Goal: Navigation & Orientation: Find specific page/section

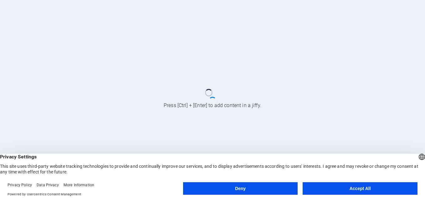
click at [354, 189] on button "Accept All" at bounding box center [360, 188] width 115 height 13
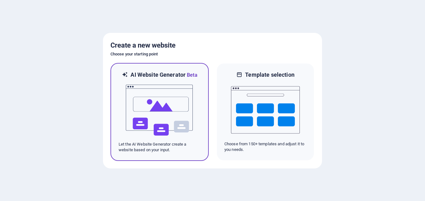
click at [166, 91] on img at bounding box center [159, 110] width 69 height 63
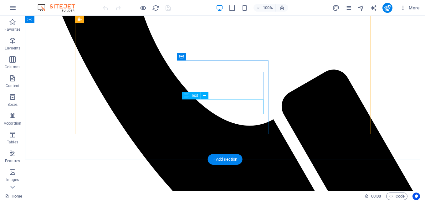
scroll to position [595, 0]
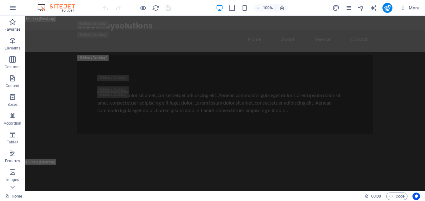
scroll to position [91, 0]
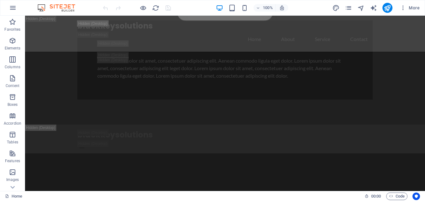
scroll to position [589, 0]
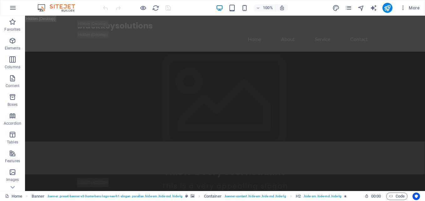
scroll to position [113, 0]
